Goal: Check status: Check status

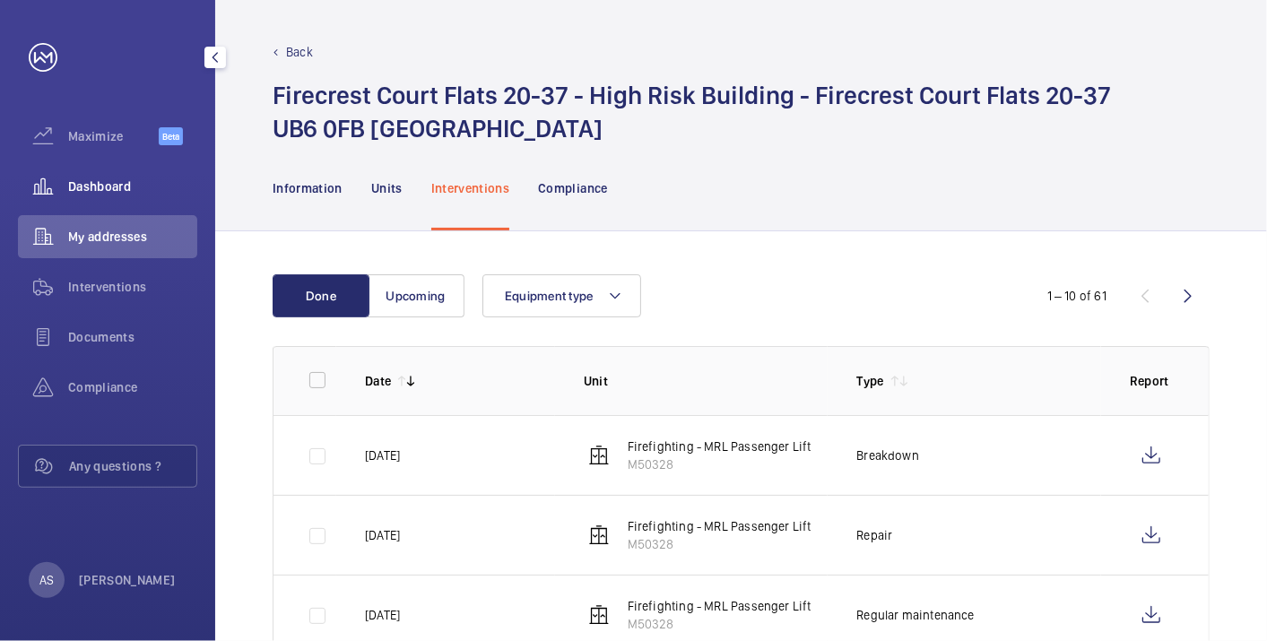
click at [104, 166] on div "Dashboard" at bounding box center [107, 186] width 179 height 43
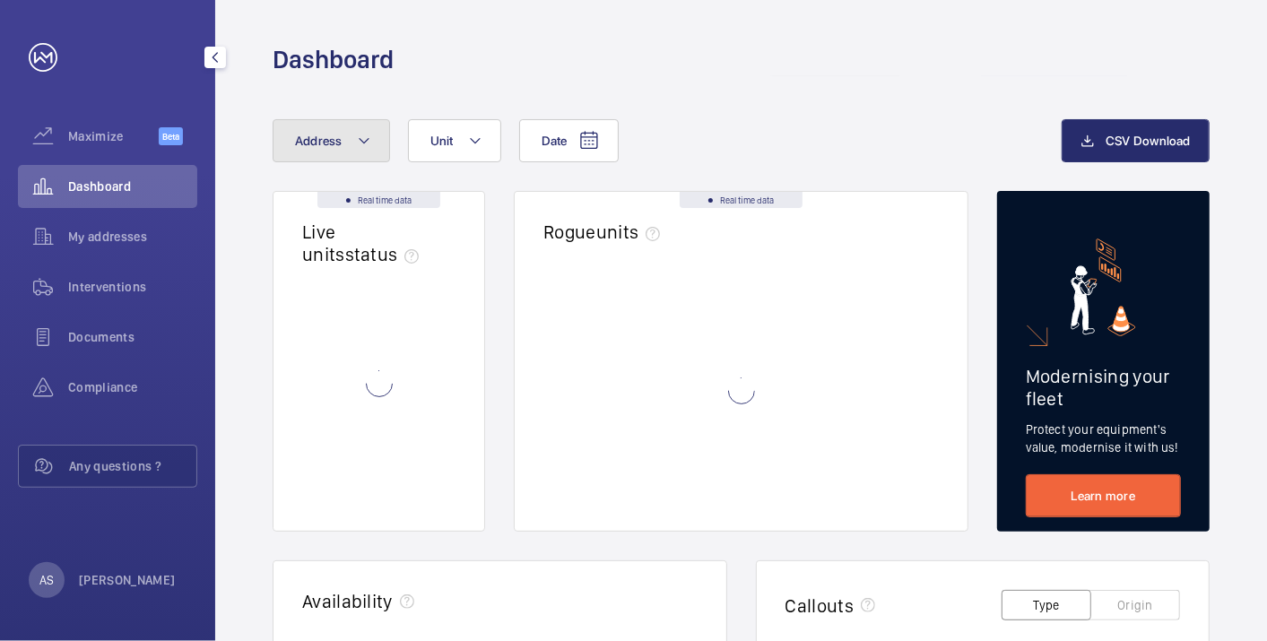
drag, startPoint x: 327, startPoint y: 128, endPoint x: 343, endPoint y: 134, distance: 16.2
click at [330, 130] on button "Address" at bounding box center [331, 140] width 117 height 43
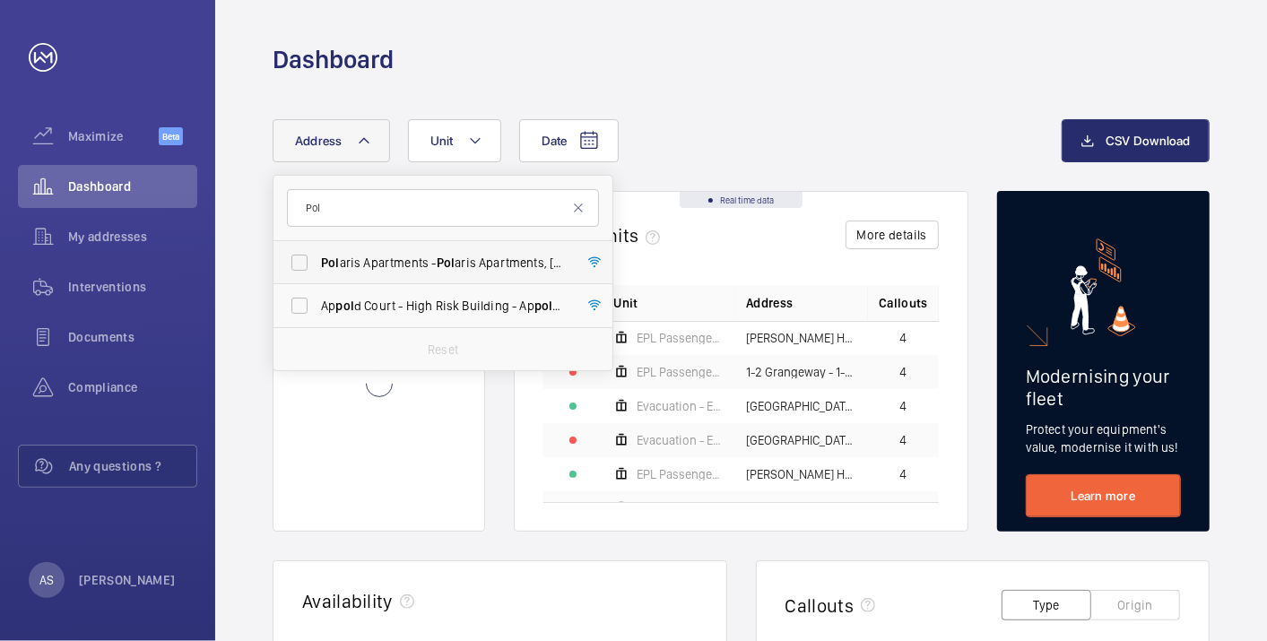
type input "Pol"
click at [471, 248] on label "[PERSON_NAME] Apartments - [PERSON_NAME][GEOGRAPHIC_DATA]" at bounding box center [430, 262] width 312 height 43
click at [318, 248] on input "[PERSON_NAME] Apartments - [PERSON_NAME][GEOGRAPHIC_DATA]" at bounding box center [300, 263] width 36 height 36
checkbox input "true"
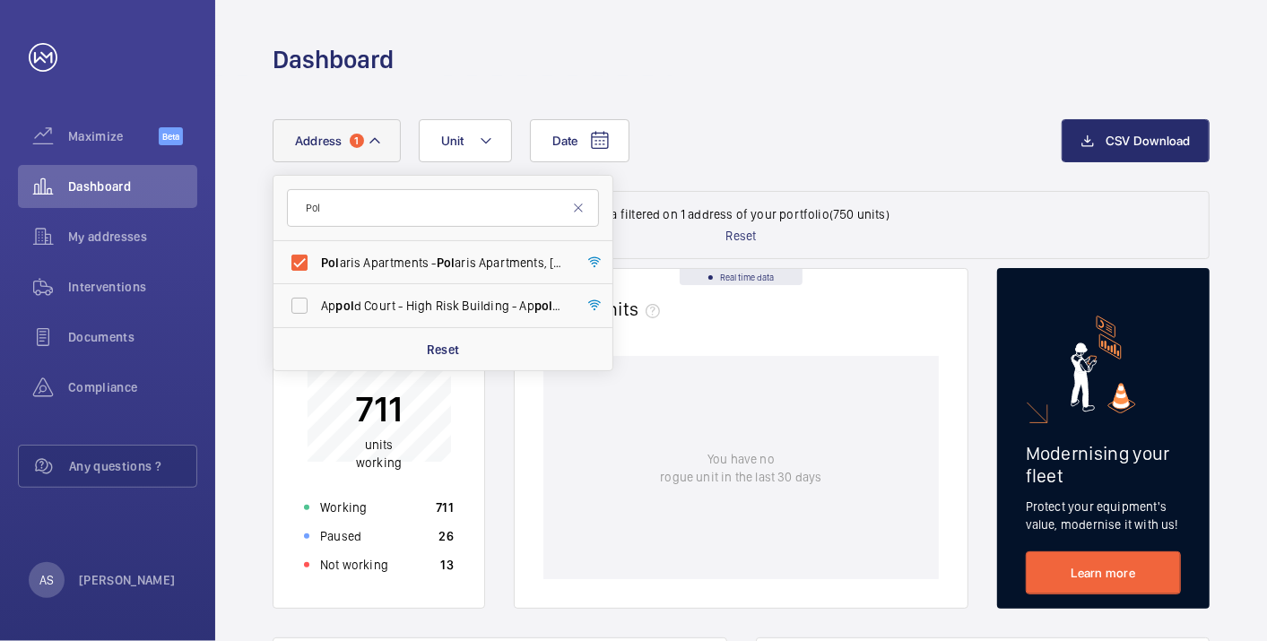
click at [425, 515] on div "Working 711" at bounding box center [378, 507] width 171 height 29
